Goal: Task Accomplishment & Management: Manage account settings

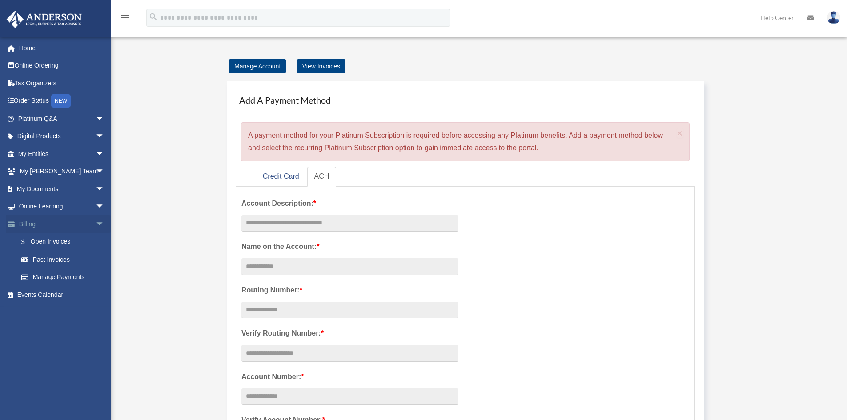
click at [96, 220] on span "arrow_drop_down" at bounding box center [105, 224] width 18 height 18
click at [96, 192] on span "arrow_drop_down" at bounding box center [105, 189] width 18 height 18
click at [96, 168] on span "arrow_drop_down" at bounding box center [105, 172] width 18 height 18
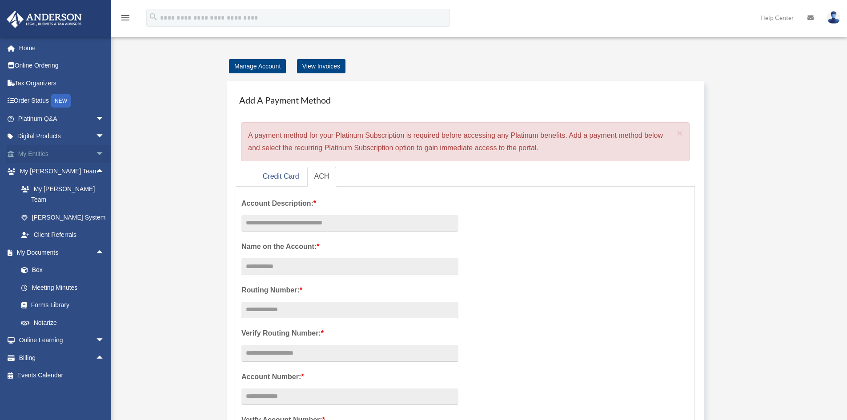
click at [96, 156] on span "arrow_drop_down" at bounding box center [105, 154] width 18 height 18
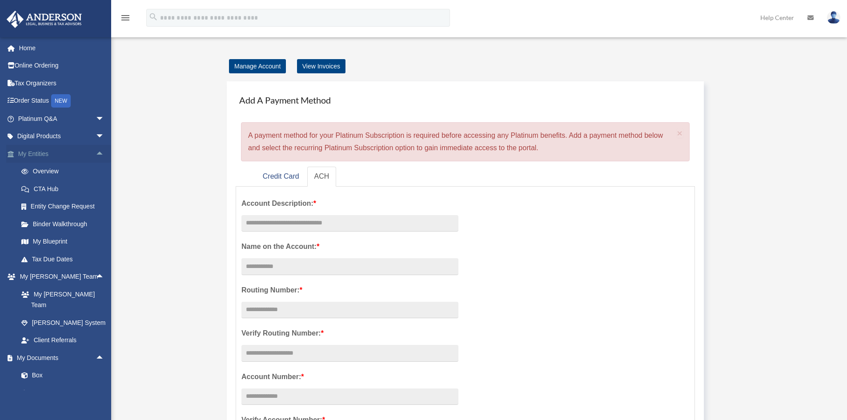
click at [43, 153] on link "My Entities arrow_drop_up" at bounding box center [62, 154] width 112 height 18
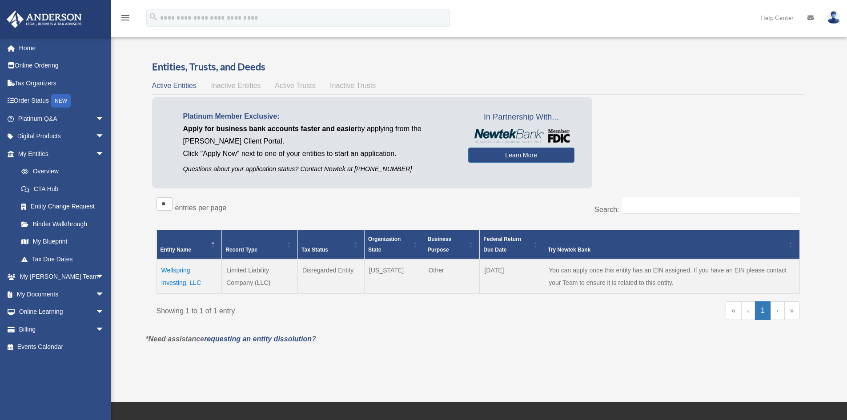
click at [241, 84] on span "Inactive Entities" at bounding box center [236, 86] width 50 height 8
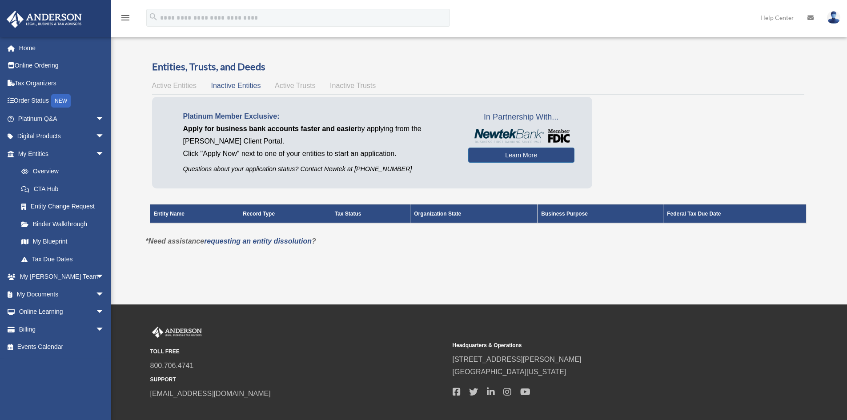
click at [291, 83] on span "Active Trusts" at bounding box center [295, 86] width 41 height 8
click at [346, 87] on span "Inactive Trusts" at bounding box center [353, 86] width 46 height 8
click at [194, 86] on span "Active Entities" at bounding box center [174, 86] width 44 height 8
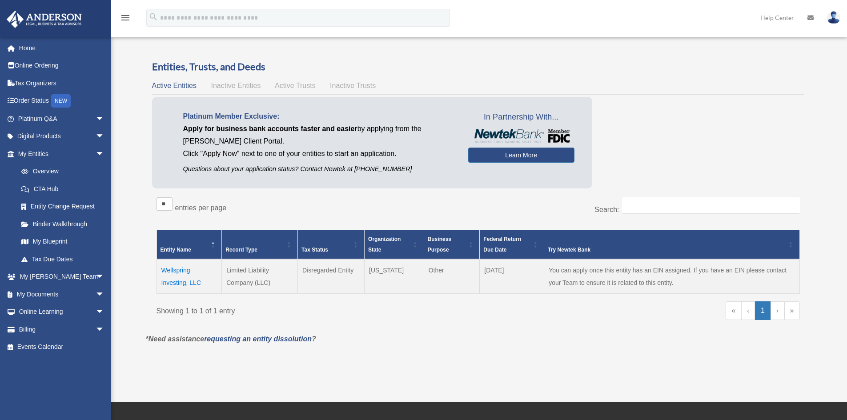
click at [834, 21] on img at bounding box center [833, 17] width 13 height 13
click at [693, 44] on link "My Profile" at bounding box center [699, 41] width 89 height 18
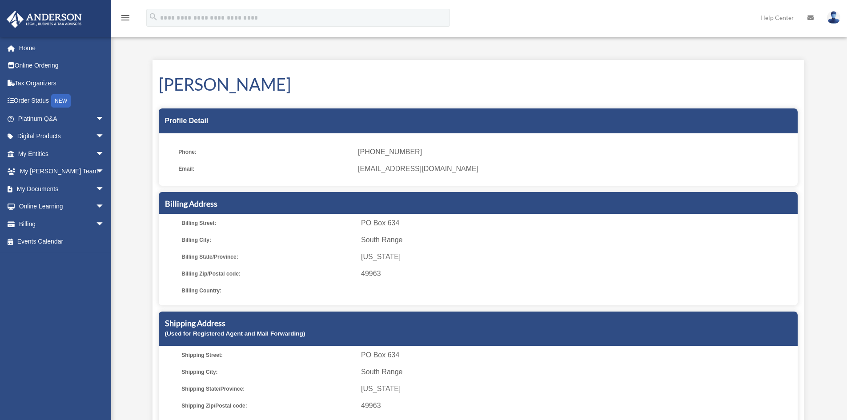
scroll to position [44, 0]
